Goal: Transaction & Acquisition: Obtain resource

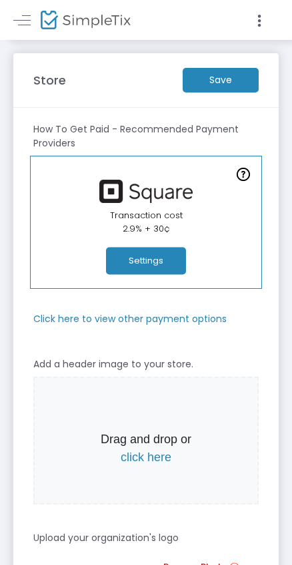
click at [207, 84] on m-button "Save" at bounding box center [220, 80] width 76 height 25
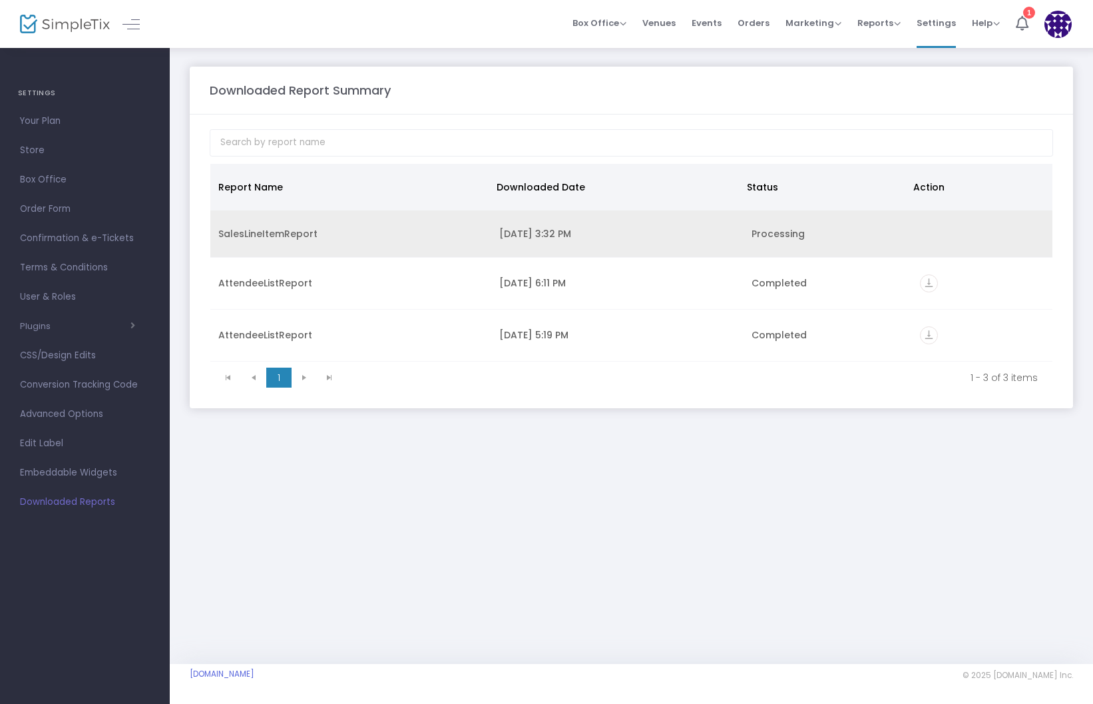
click at [383, 236] on div "SalesLineItemReport" at bounding box center [350, 233] width 265 height 13
click at [928, 237] on icon "vertical_align_bottom" at bounding box center [929, 236] width 18 height 18
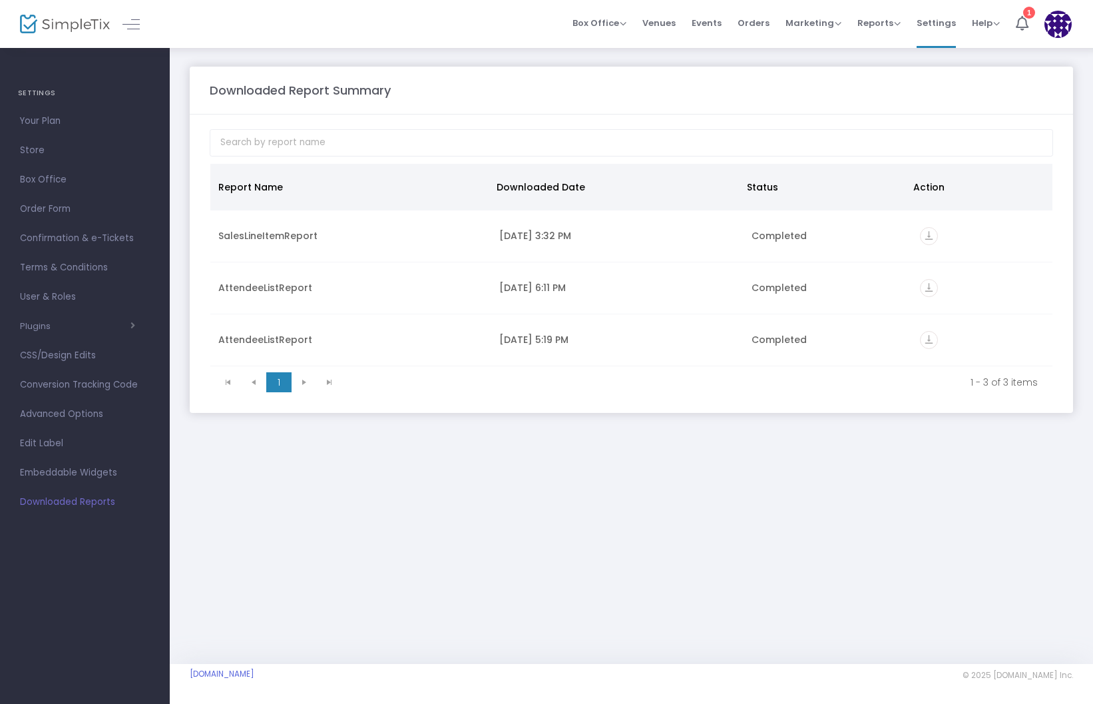
click at [878, 445] on div "Downloaded Report Summary Report Name Downloaded Date Status Action SalesLineIt…" at bounding box center [631, 355] width 923 height 617
